Goal: Task Accomplishment & Management: Use online tool/utility

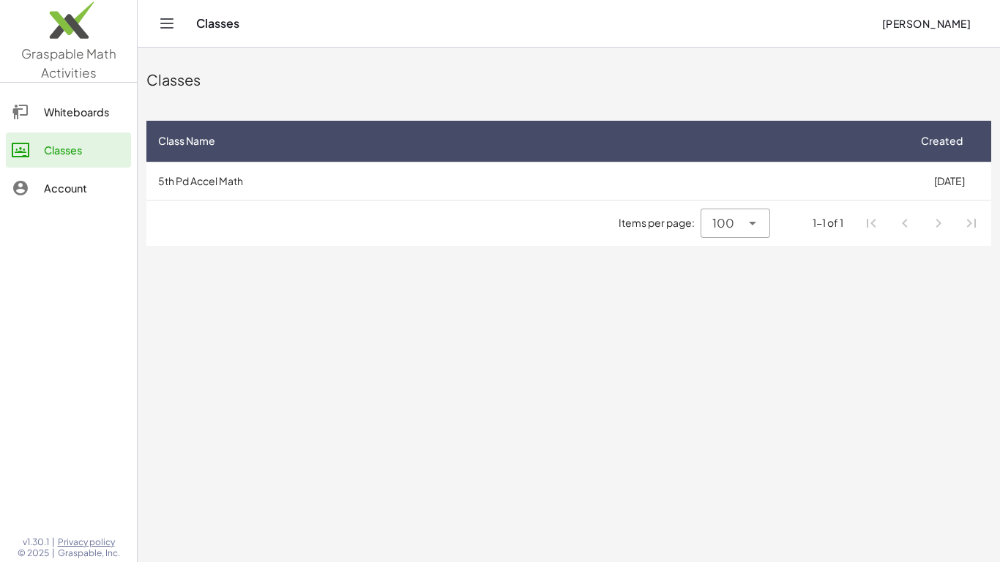
click at [40, 193] on div at bounding box center [28, 188] width 32 height 18
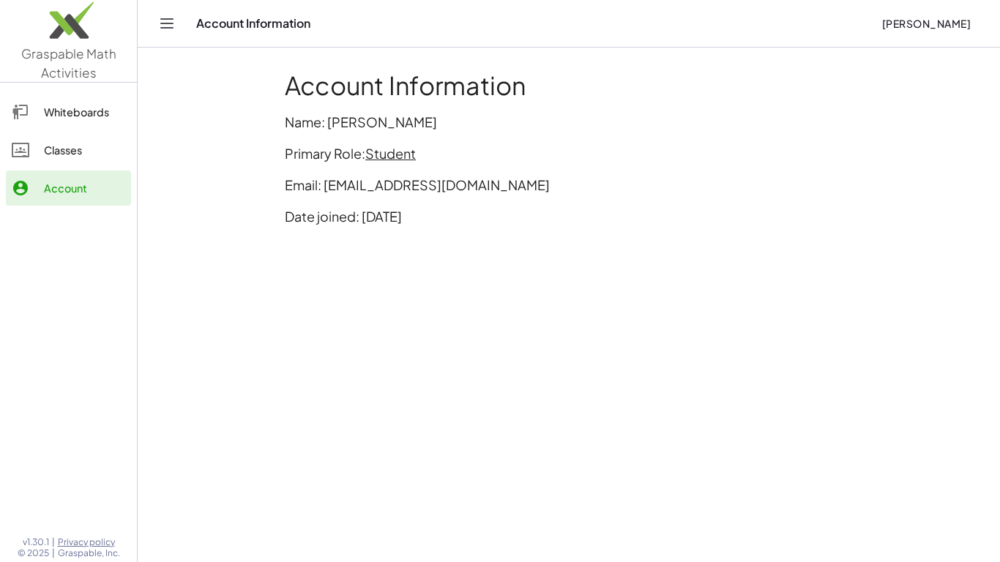
click at [75, 126] on link "Whiteboards" at bounding box center [68, 111] width 125 height 35
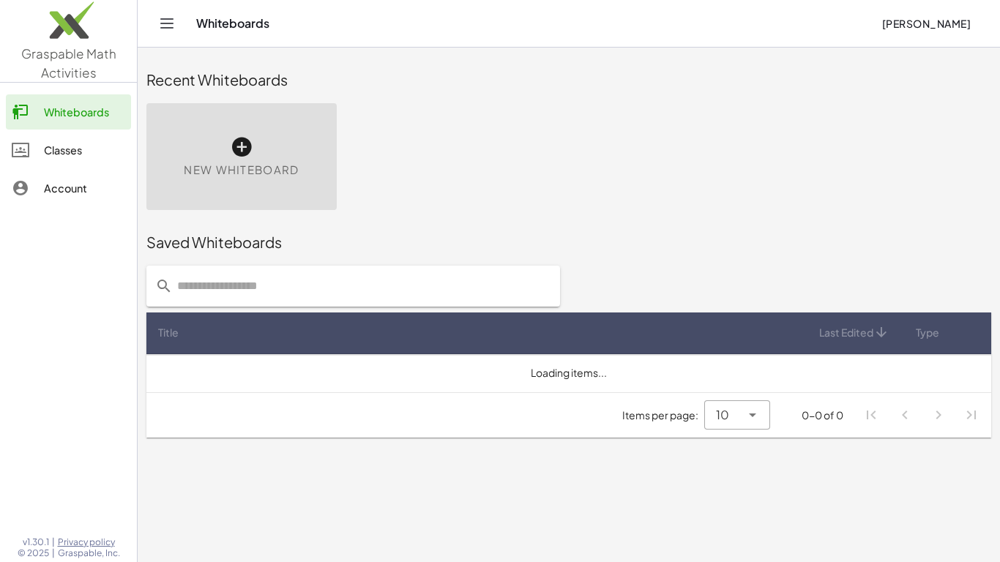
click at [81, 150] on div "Classes" at bounding box center [84, 150] width 81 height 18
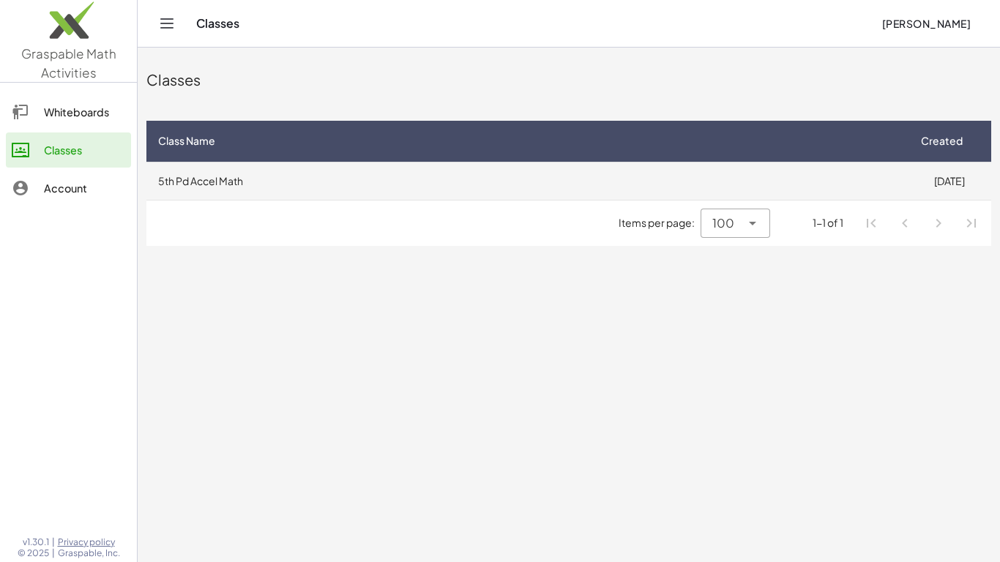
click at [425, 184] on td "5th Pd Accel Math" at bounding box center [526, 181] width 761 height 38
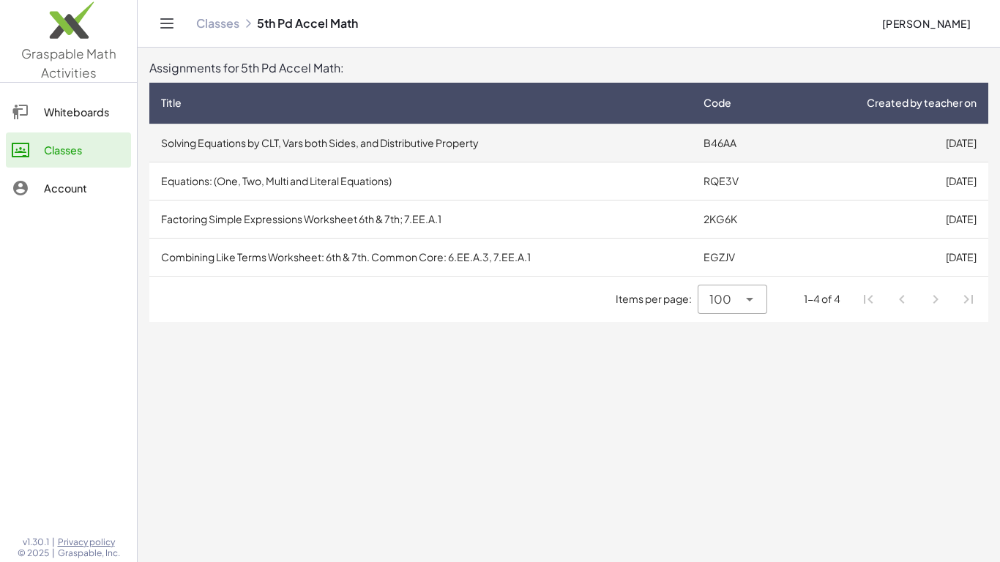
click at [530, 137] on td "Solving Equations by CLT, Vars both Sides, and Distributive Property" at bounding box center [420, 143] width 543 height 38
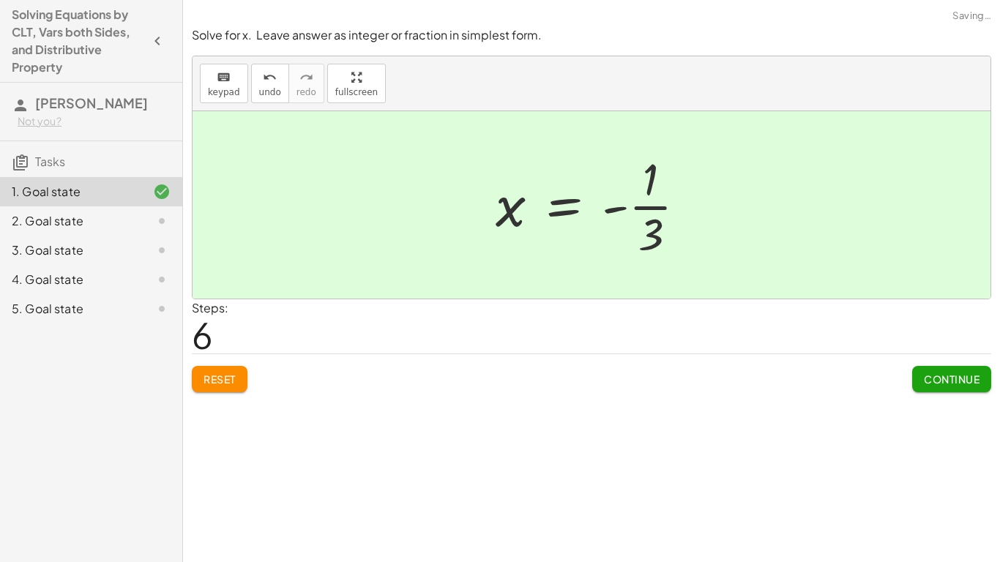
click at [940, 387] on button "Continue" at bounding box center [951, 379] width 79 height 26
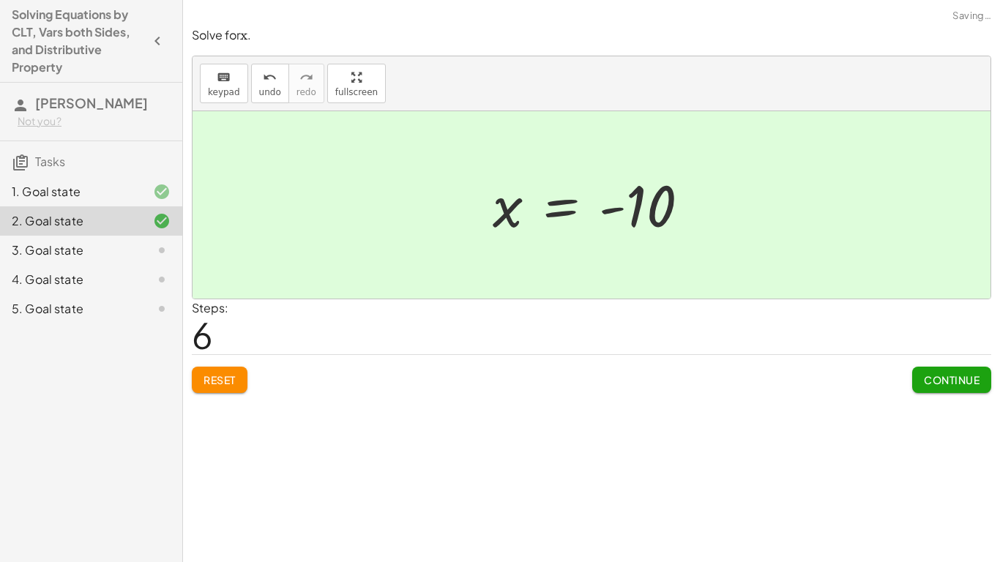
click at [981, 390] on button "Continue" at bounding box center [951, 380] width 79 height 26
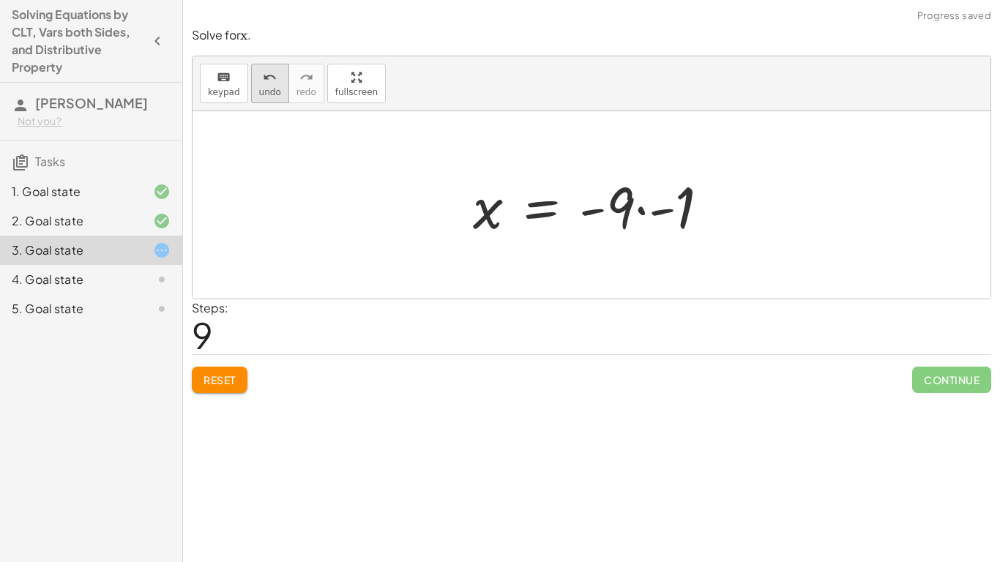
click at [267, 84] on icon "undo" at bounding box center [270, 78] width 14 height 18
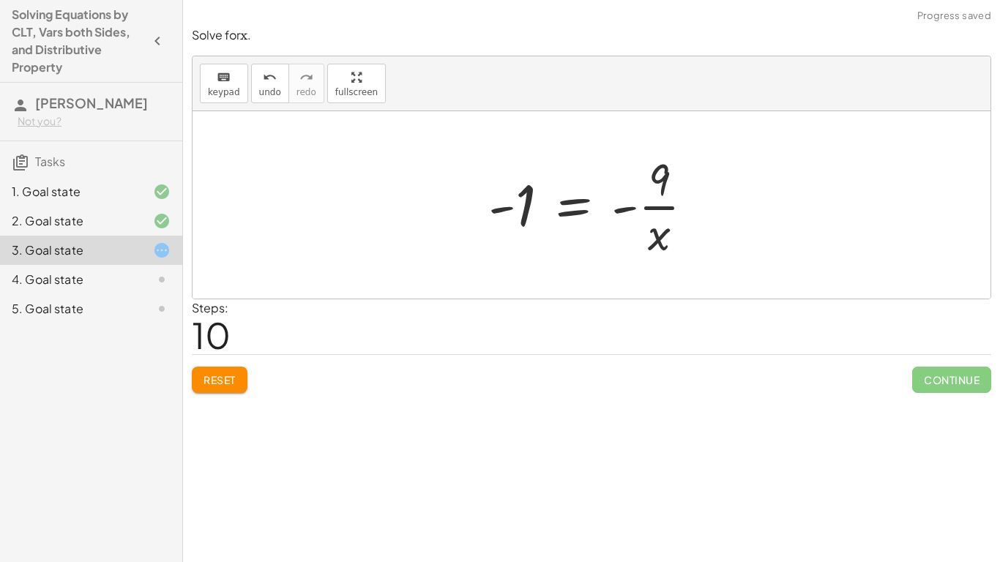
click at [207, 390] on button "Reset" at bounding box center [220, 380] width 56 height 26
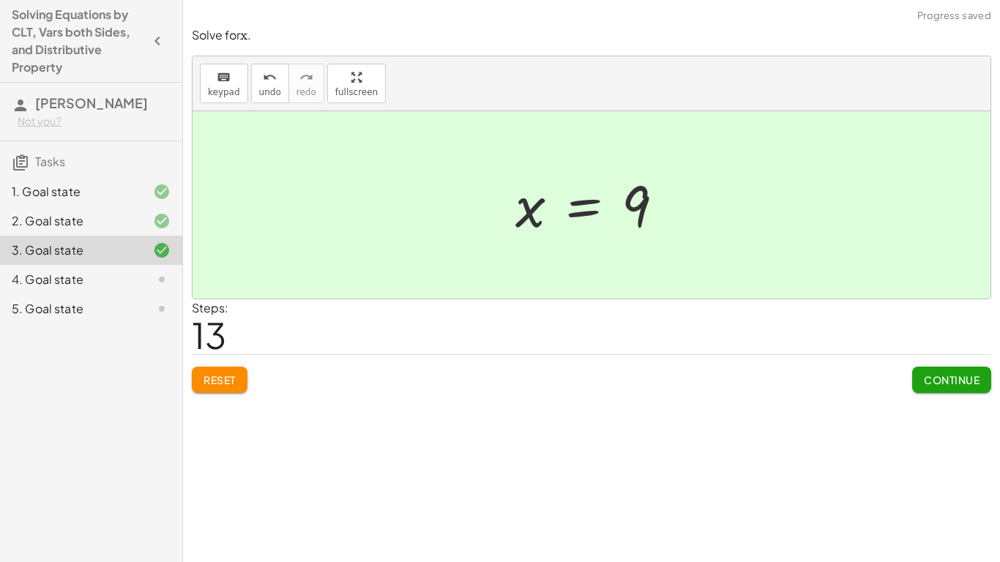
click at [962, 381] on span "Continue" at bounding box center [952, 379] width 56 height 13
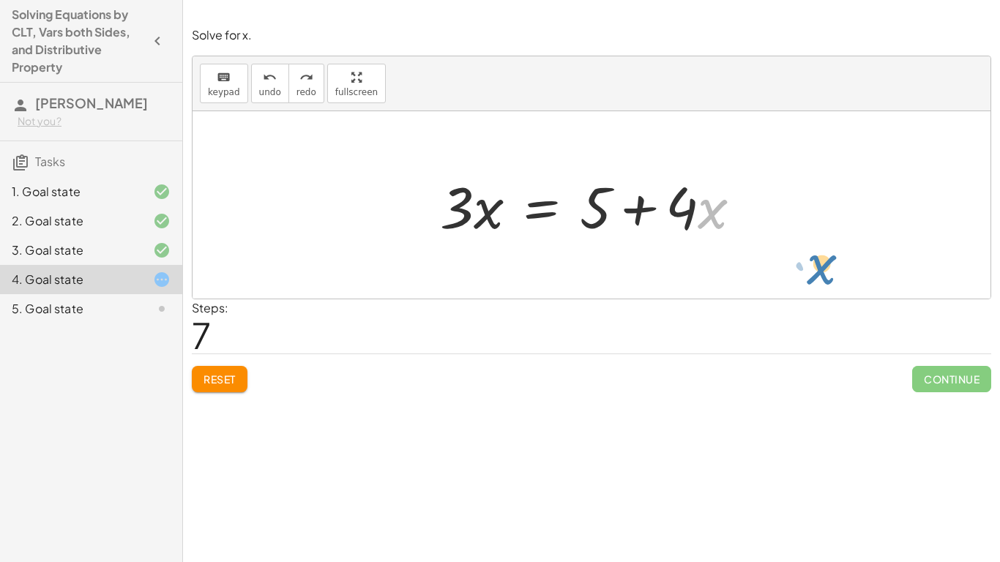
drag, startPoint x: 717, startPoint y: 208, endPoint x: 778, endPoint y: 224, distance: 63.6
click at [778, 224] on div "· 3 · ( + x − 2 ) = + 3 + · 4 · ( + x − 1 ) + · 3 · x − · 3 · 2 = + 3 + · 4 · (…" at bounding box center [592, 204] width 798 height 187
click at [223, 387] on button "Reset" at bounding box center [220, 379] width 56 height 26
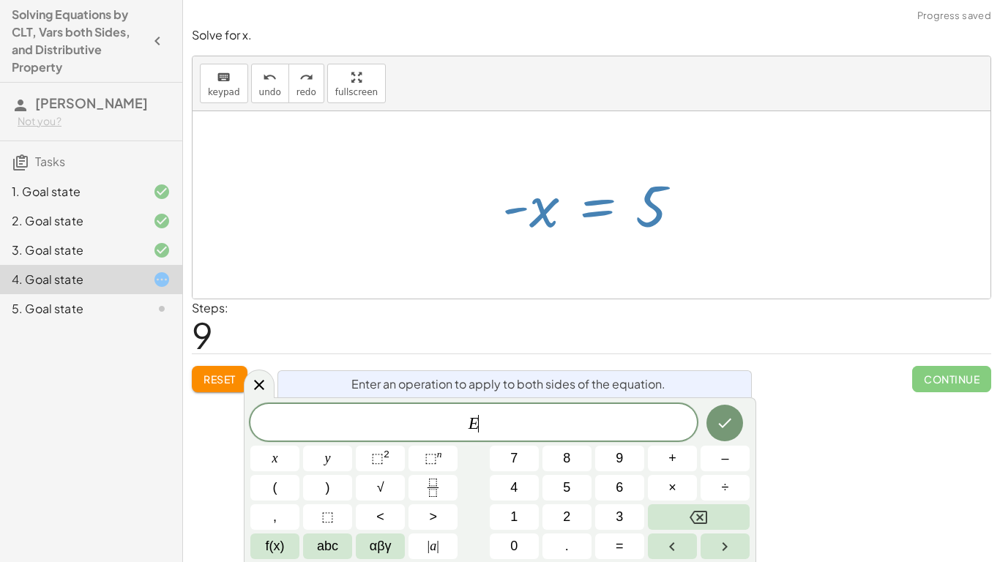
scroll to position [1, 0]
click at [264, 379] on icon at bounding box center [259, 385] width 18 height 18
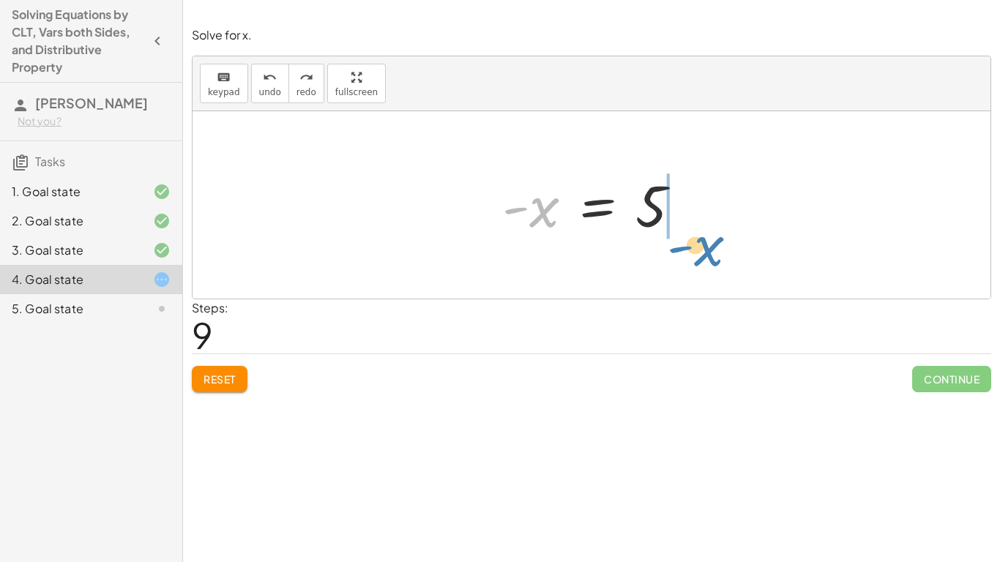
drag, startPoint x: 537, startPoint y: 222, endPoint x: 698, endPoint y: 251, distance: 163.8
click at [698, 251] on div "· 3 · ( + x − 2 ) = + 3 + · 4 · ( + x − 1 ) + · 3 · x − · 3 · 2 = + 3 + · 4 · (…" at bounding box center [592, 204] width 798 height 187
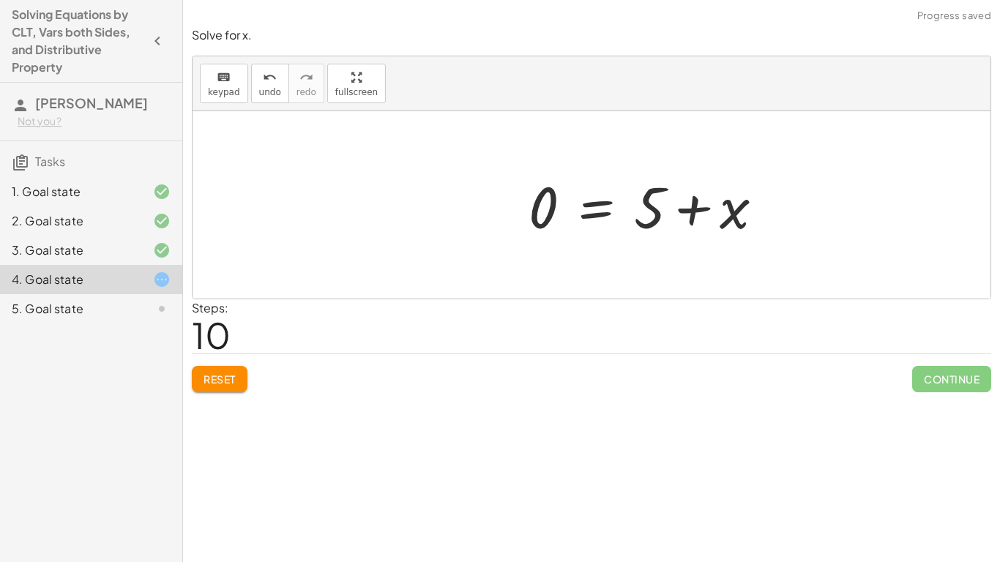
click at [688, 212] on div at bounding box center [652, 205] width 262 height 75
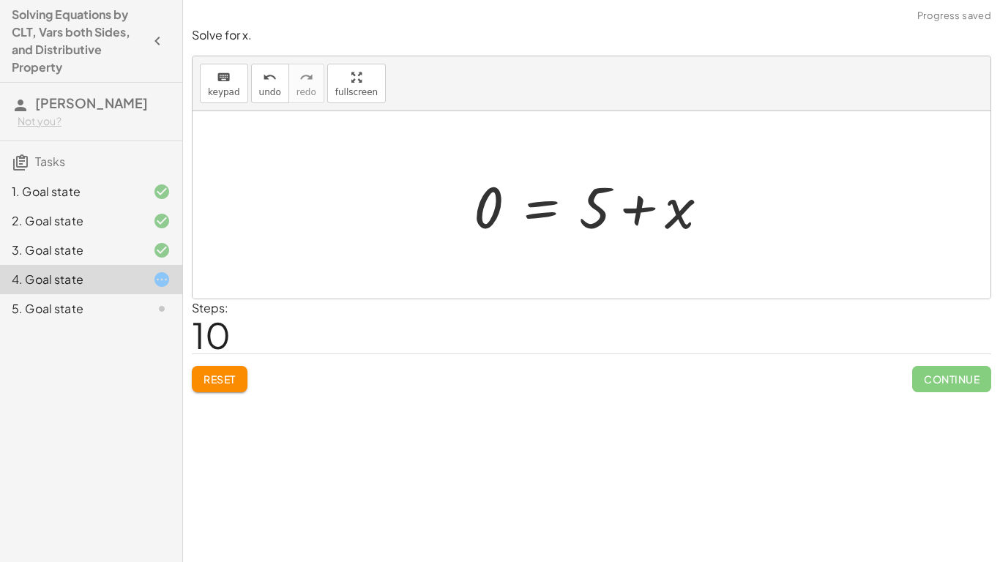
click at [234, 379] on span "Reset" at bounding box center [220, 379] width 32 height 13
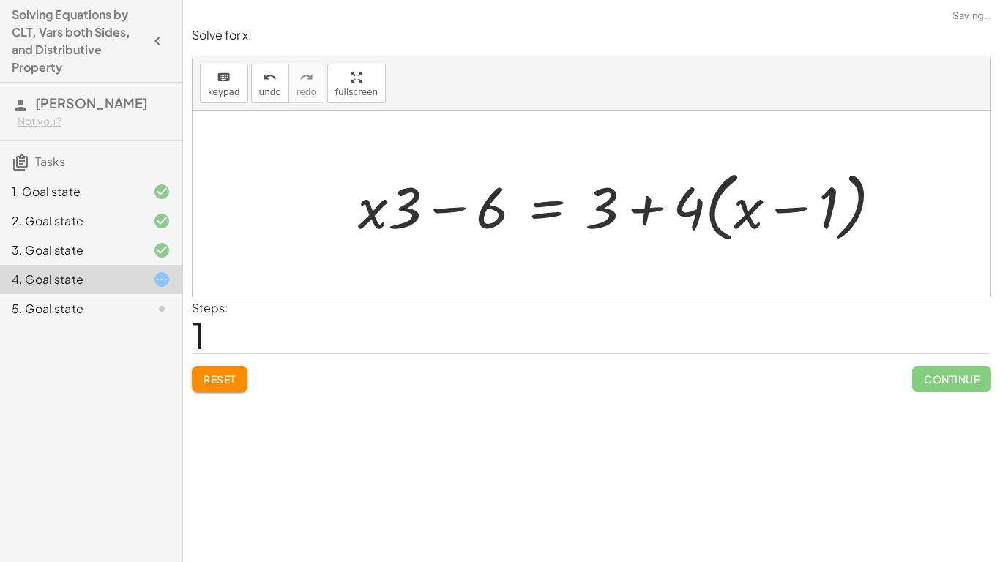
click at [215, 371] on button "Reset" at bounding box center [220, 379] width 56 height 26
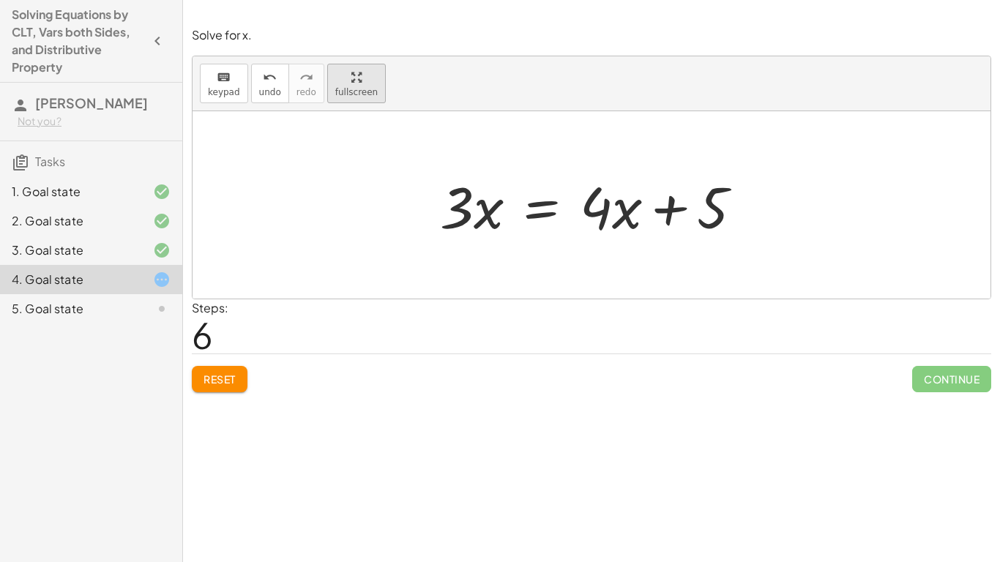
click at [361, 75] on div "button" at bounding box center [356, 77] width 42 height 18
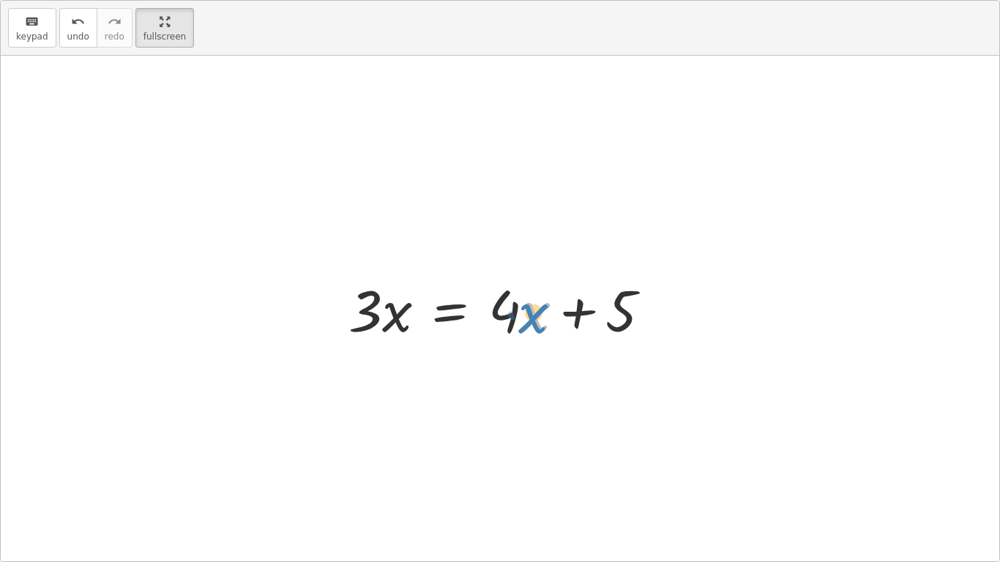
click at [527, 316] on div at bounding box center [505, 308] width 328 height 75
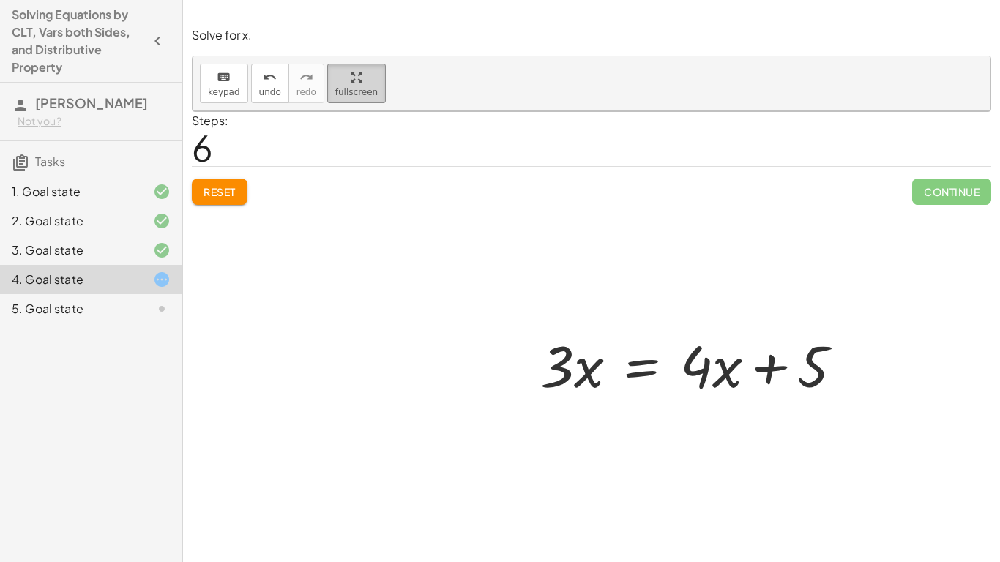
click at [170, 44] on main "Solving Equations by CLT, Vars both Sides, and Distributive Property [PERSON_NA…" at bounding box center [500, 281] width 1000 height 562
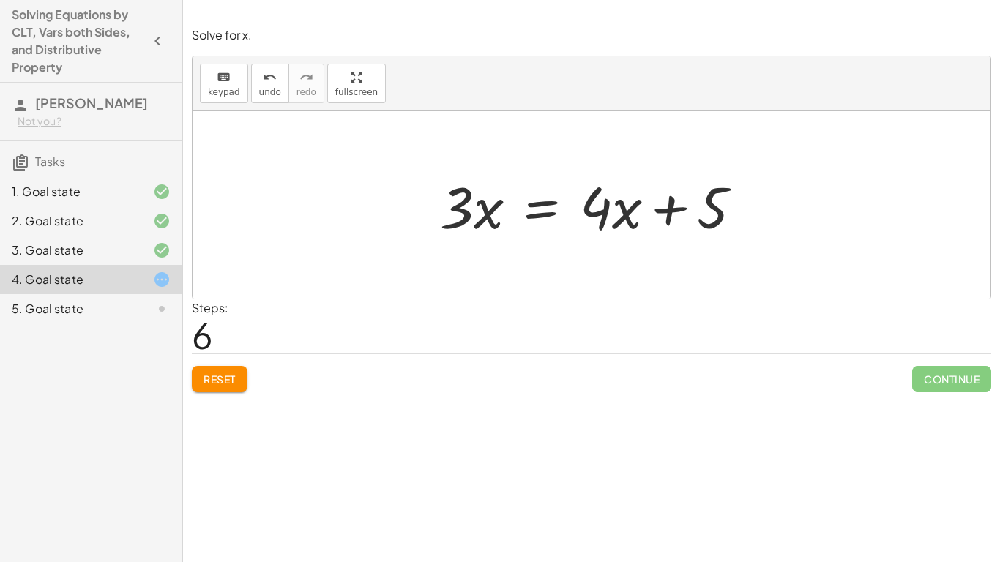
click at [632, 320] on div "Steps: 6" at bounding box center [592, 327] width 800 height 54
drag, startPoint x: 598, startPoint y: 219, endPoint x: 636, endPoint y: 220, distance: 38.8
click at [636, 220] on div at bounding box center [597, 205] width 328 height 75
click at [213, 381] on span "Reset" at bounding box center [220, 379] width 32 height 13
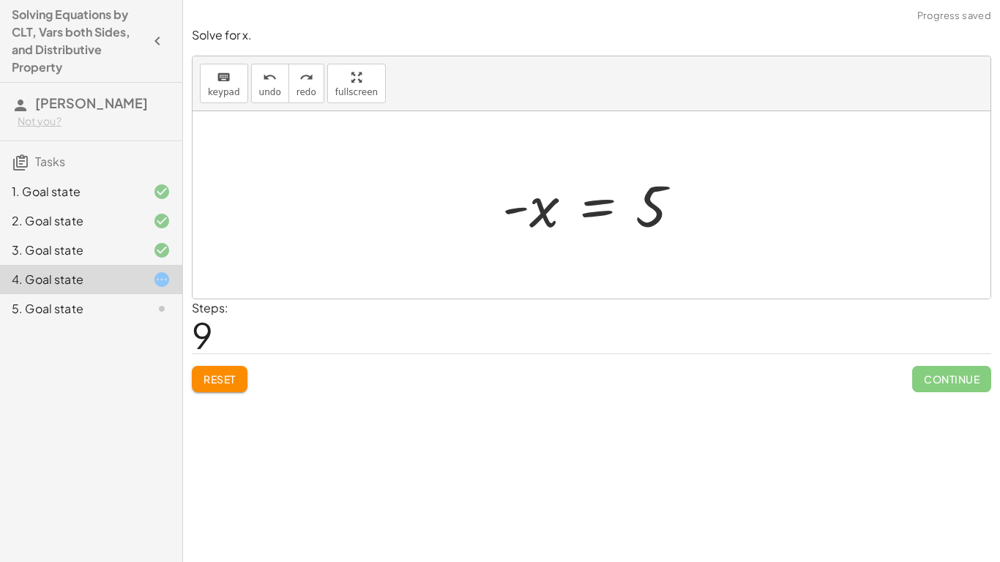
click at [660, 180] on div at bounding box center [597, 205] width 205 height 73
drag, startPoint x: 650, startPoint y: 216, endPoint x: 609, endPoint y: 237, distance: 46.2
click at [609, 237] on div at bounding box center [597, 205] width 205 height 73
drag, startPoint x: 523, startPoint y: 211, endPoint x: 653, endPoint y: 211, distance: 130.4
click at [653, 211] on div at bounding box center [597, 205] width 205 height 73
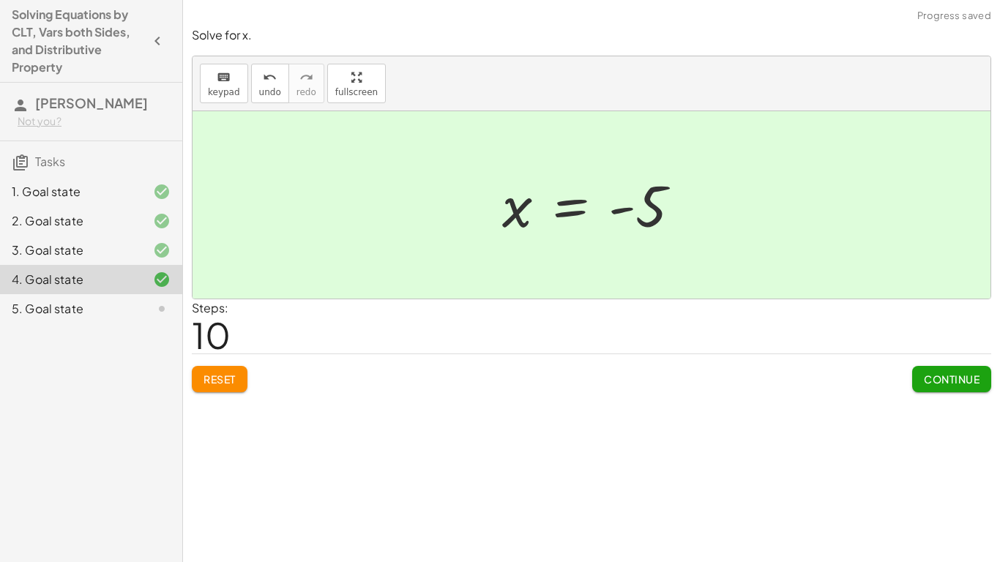
click at [981, 386] on button "Continue" at bounding box center [951, 379] width 79 height 26
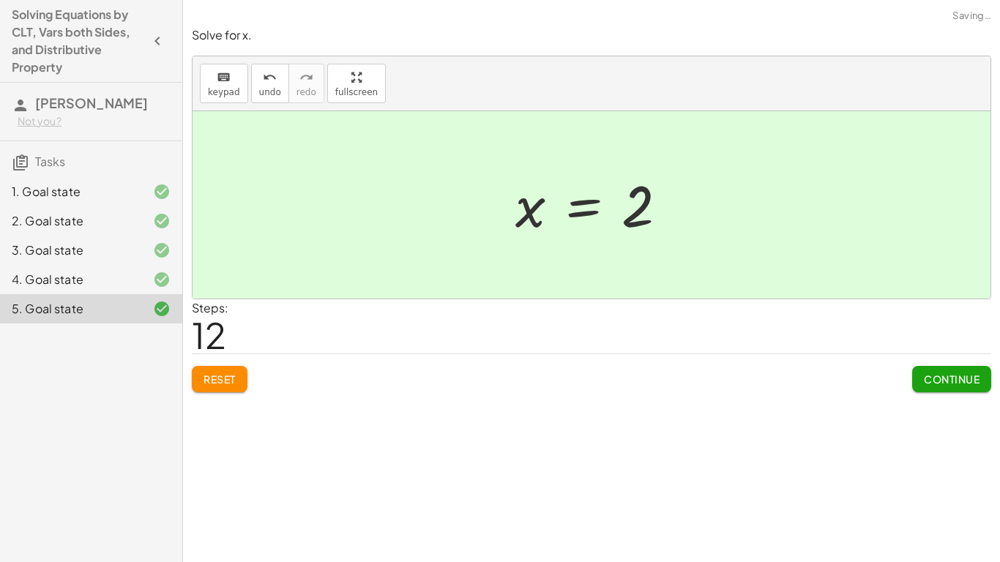
click at [971, 375] on span "Continue" at bounding box center [952, 379] width 56 height 13
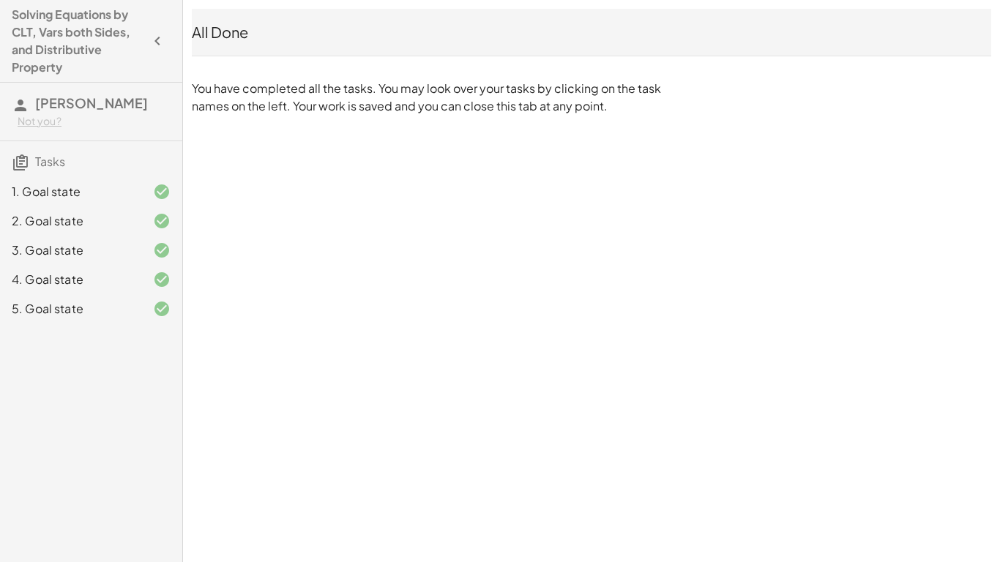
click at [218, 4] on div "All Done You have completed all the tasks. You may look over your tasks by clic…" at bounding box center [591, 62] width 817 height 124
click at [156, 43] on icon "button" at bounding box center [158, 41] width 18 height 18
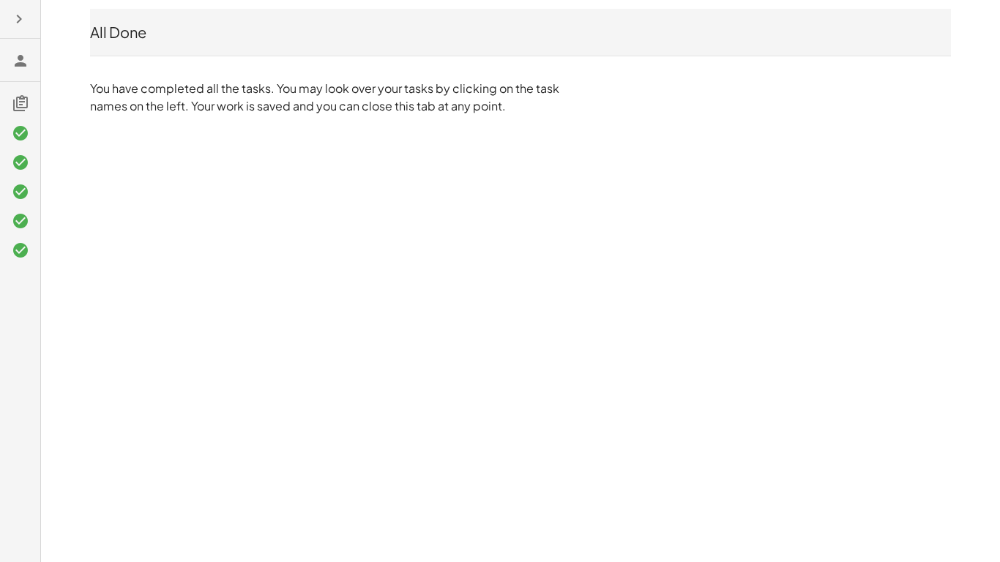
click at [21, 23] on icon "button" at bounding box center [19, 19] width 18 height 18
